Goal: Information Seeking & Learning: Learn about a topic

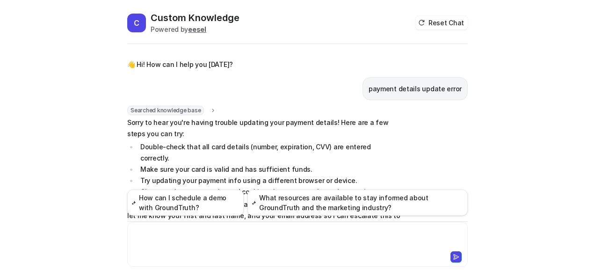
scroll to position [48, 0]
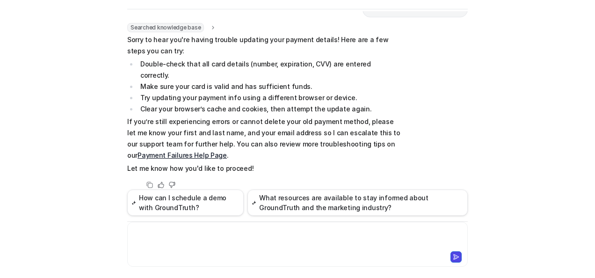
paste div
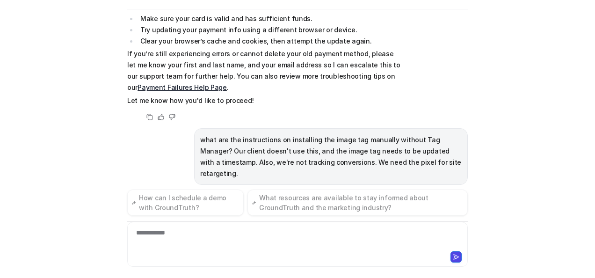
scroll to position [120, 0]
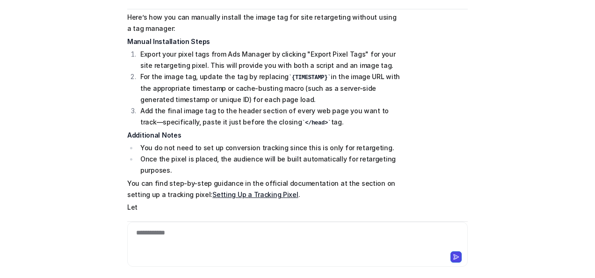
scroll to position [117, 0]
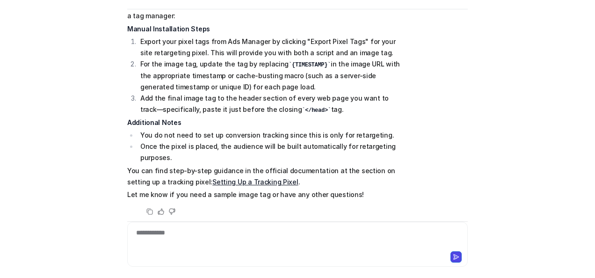
click at [242, 178] on link "Setting Up a Tracking Pixel" at bounding box center [255, 182] width 86 height 8
click at [160, 226] on div "**********" at bounding box center [297, 244] width 341 height 45
click at [160, 230] on div at bounding box center [298, 239] width 336 height 22
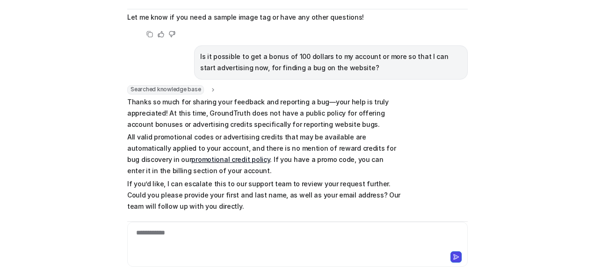
scroll to position [305, 0]
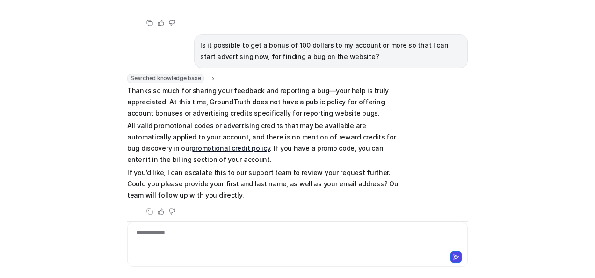
click at [154, 241] on div "**********" at bounding box center [298, 239] width 336 height 22
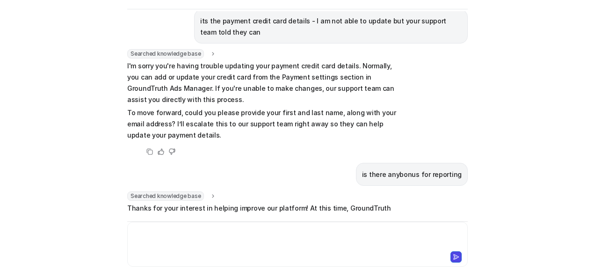
scroll to position [612, 0]
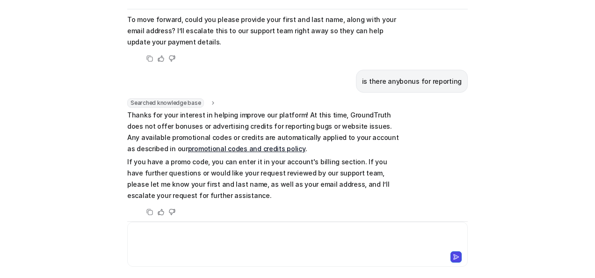
click at [188, 145] on link "promotional codes and credits policy" at bounding box center [246, 149] width 117 height 8
drag, startPoint x: 243, startPoint y: 137, endPoint x: 200, endPoint y: 134, distance: 43.1
click at [200, 134] on p "Thanks for your interest in helping improve our platform! At this time, GroundT…" at bounding box center [264, 131] width 274 height 45
